Goal: Information Seeking & Learning: Learn about a topic

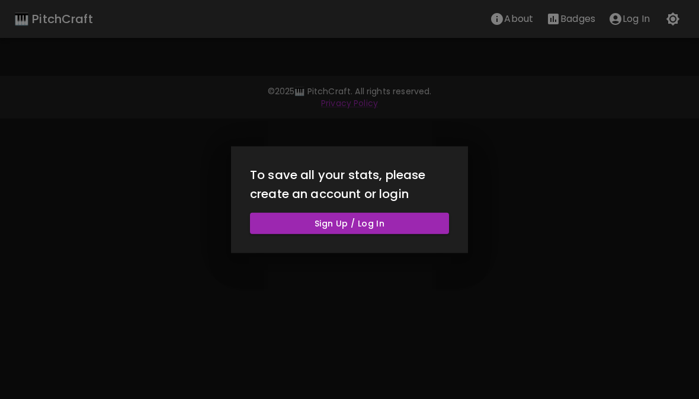
click at [418, 234] on button "Sign Up / Log In" at bounding box center [349, 223] width 199 height 22
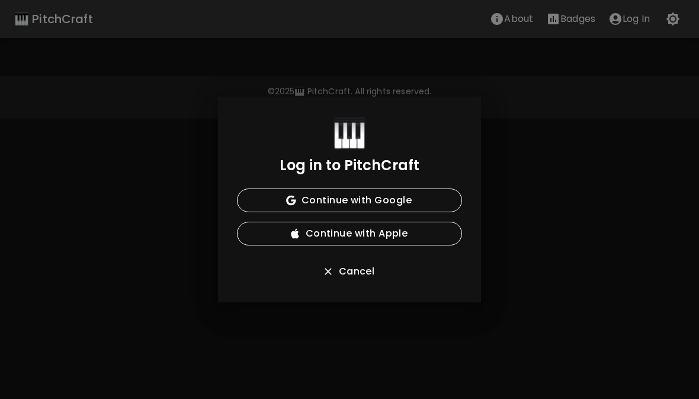
click at [436, 210] on button "Continue with Google" at bounding box center [349, 200] width 225 height 24
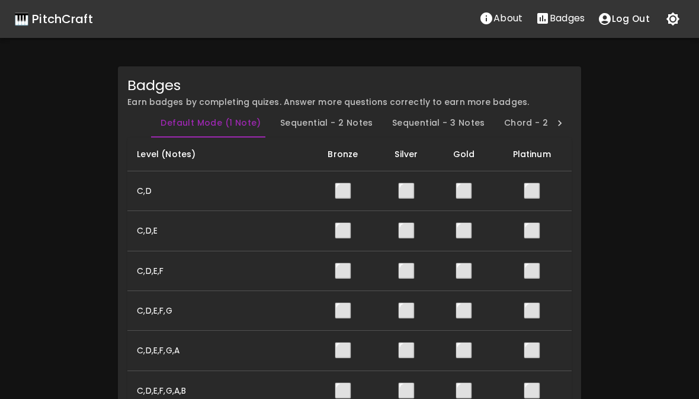
click at [64, 17] on div "🎹 PitchCraft" at bounding box center [53, 18] width 79 height 19
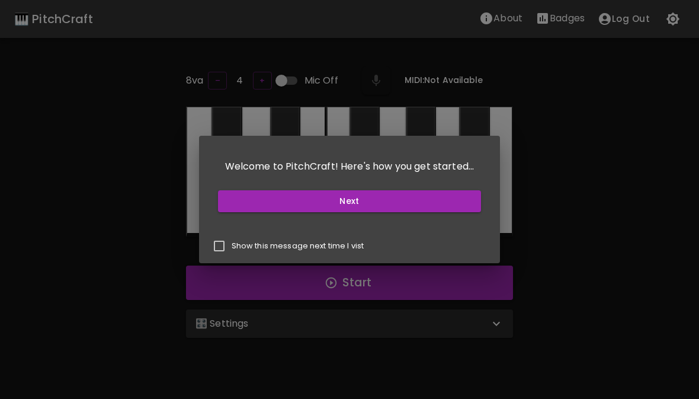
click at [437, 206] on button "Next" at bounding box center [350, 201] width 264 height 22
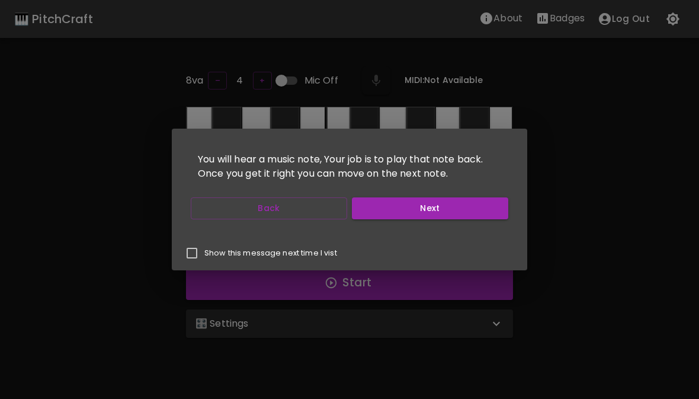
click at [437, 205] on button "Next" at bounding box center [430, 208] width 156 height 22
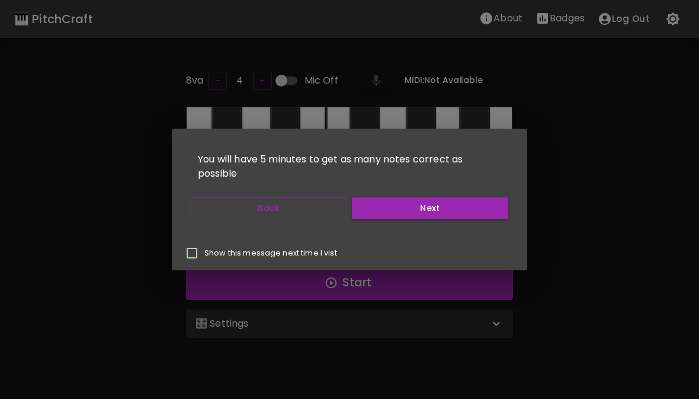
click at [434, 206] on button "Next" at bounding box center [430, 208] width 156 height 22
click at [439, 209] on button "Start Playing" at bounding box center [430, 208] width 156 height 22
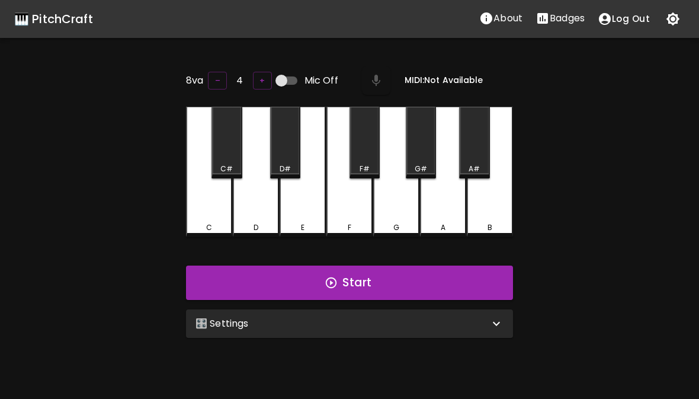
click at [439, 208] on button "Start Playing" at bounding box center [430, 208] width 156 height 22
click at [412, 332] on div "🎛️ Settings" at bounding box center [349, 323] width 327 height 28
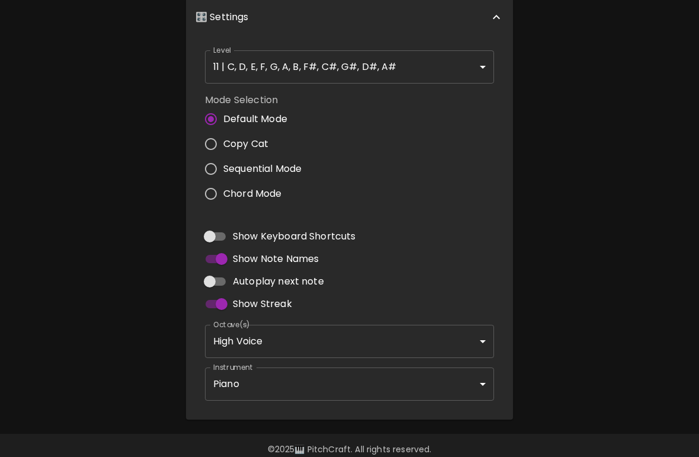
scroll to position [306, 0]
click at [213, 133] on input "Copy Cat" at bounding box center [211, 144] width 25 height 25
radio input "true"
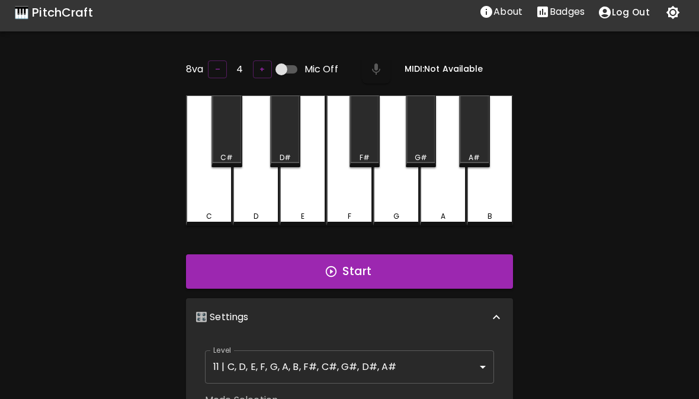
scroll to position [0, 0]
